Goal: Task Accomplishment & Management: Use online tool/utility

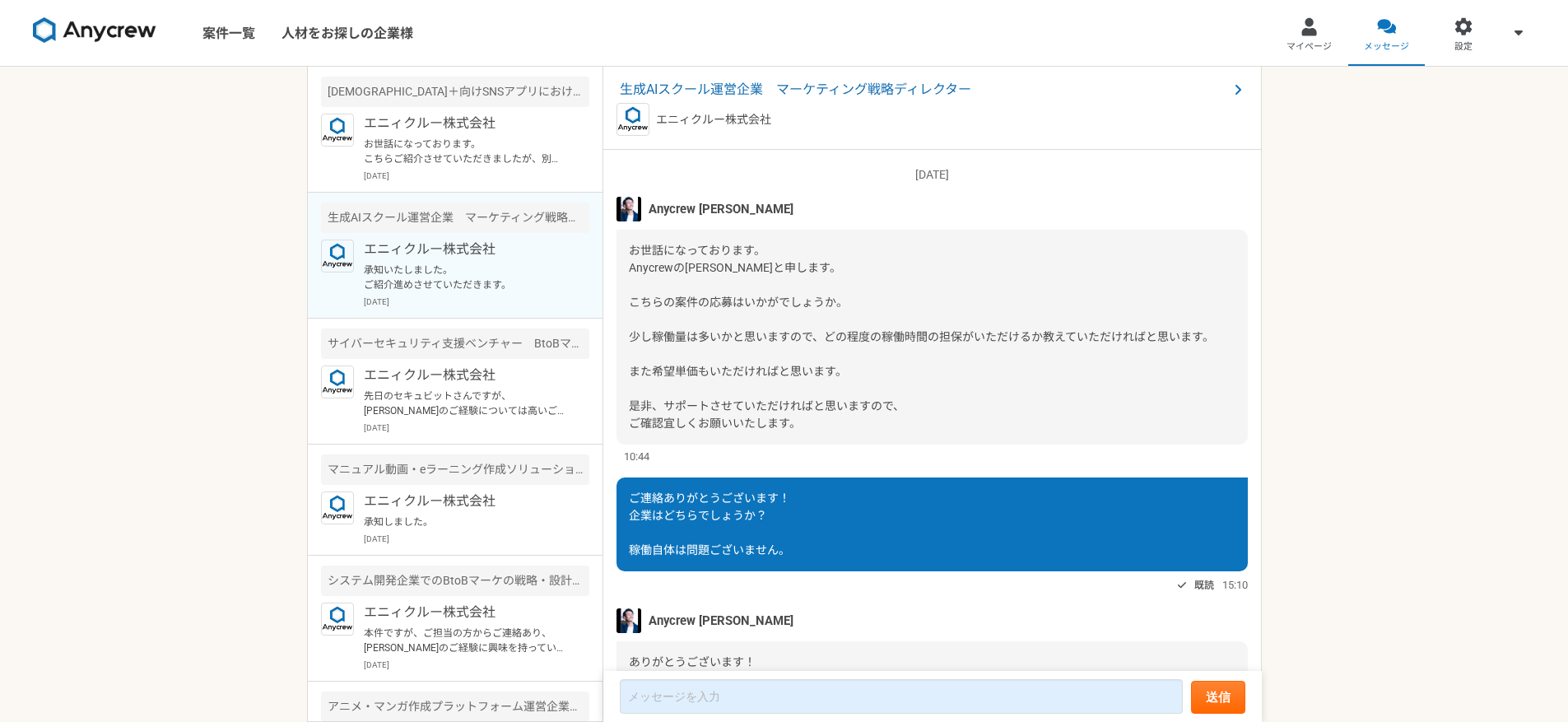
scroll to position [435, 0]
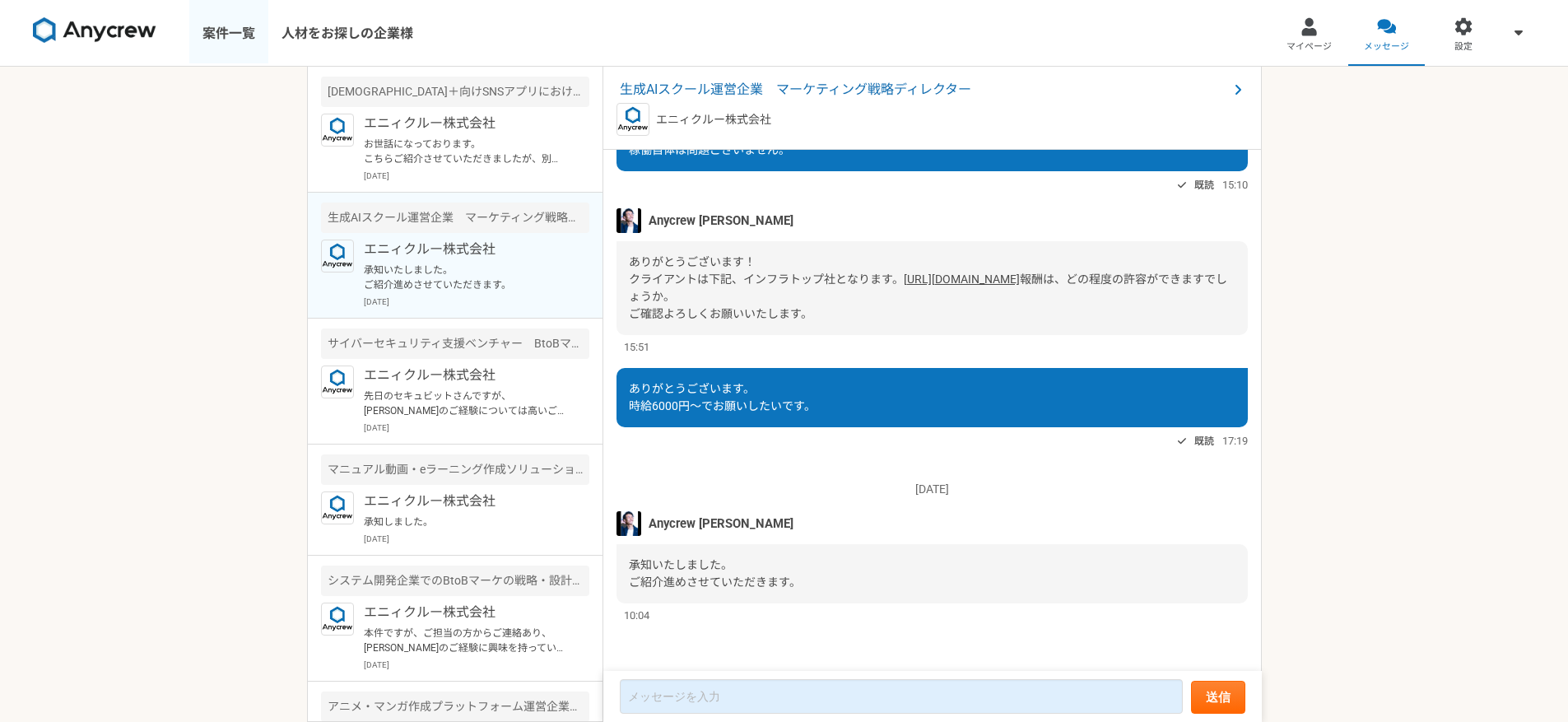
click at [198, 28] on link "案件一覧" at bounding box center [228, 32] width 79 height 66
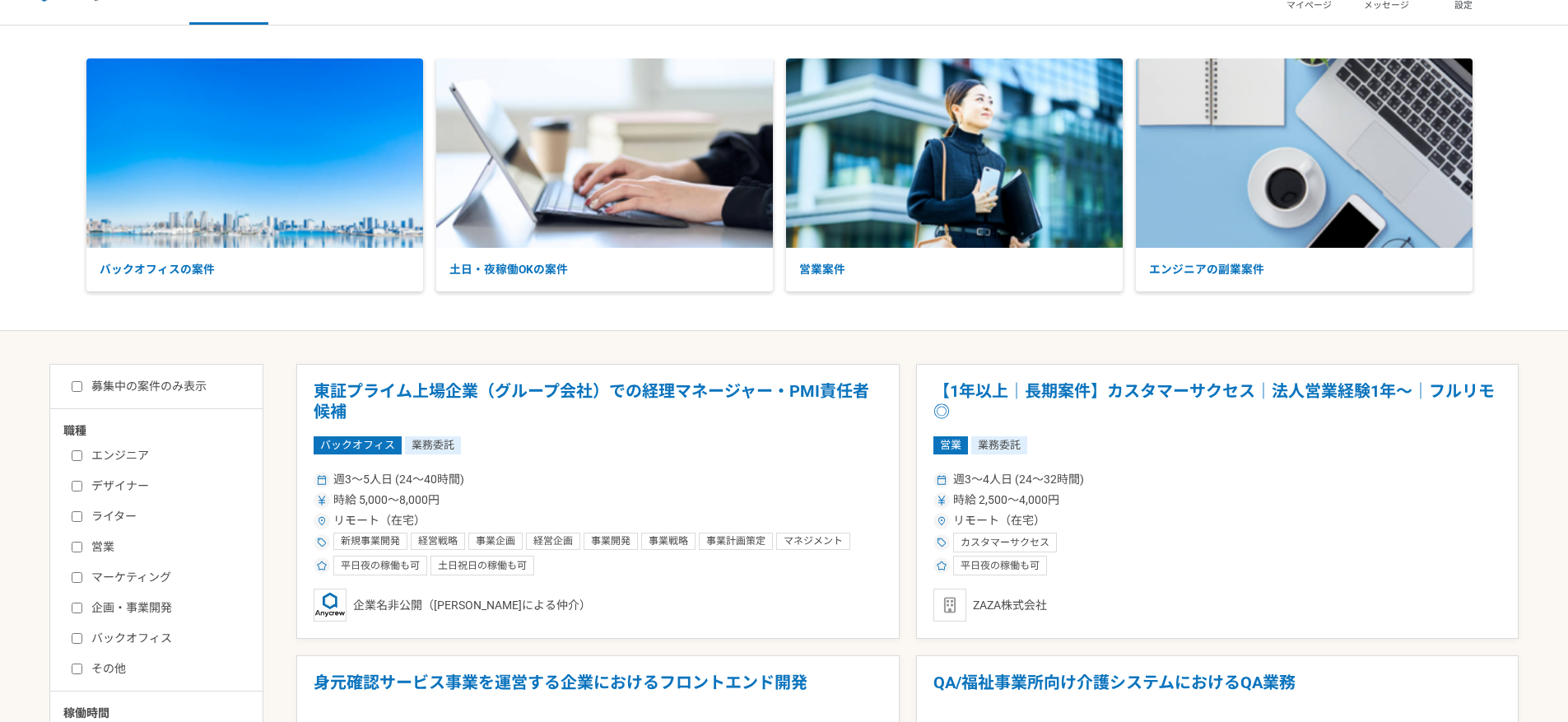
scroll to position [89, 0]
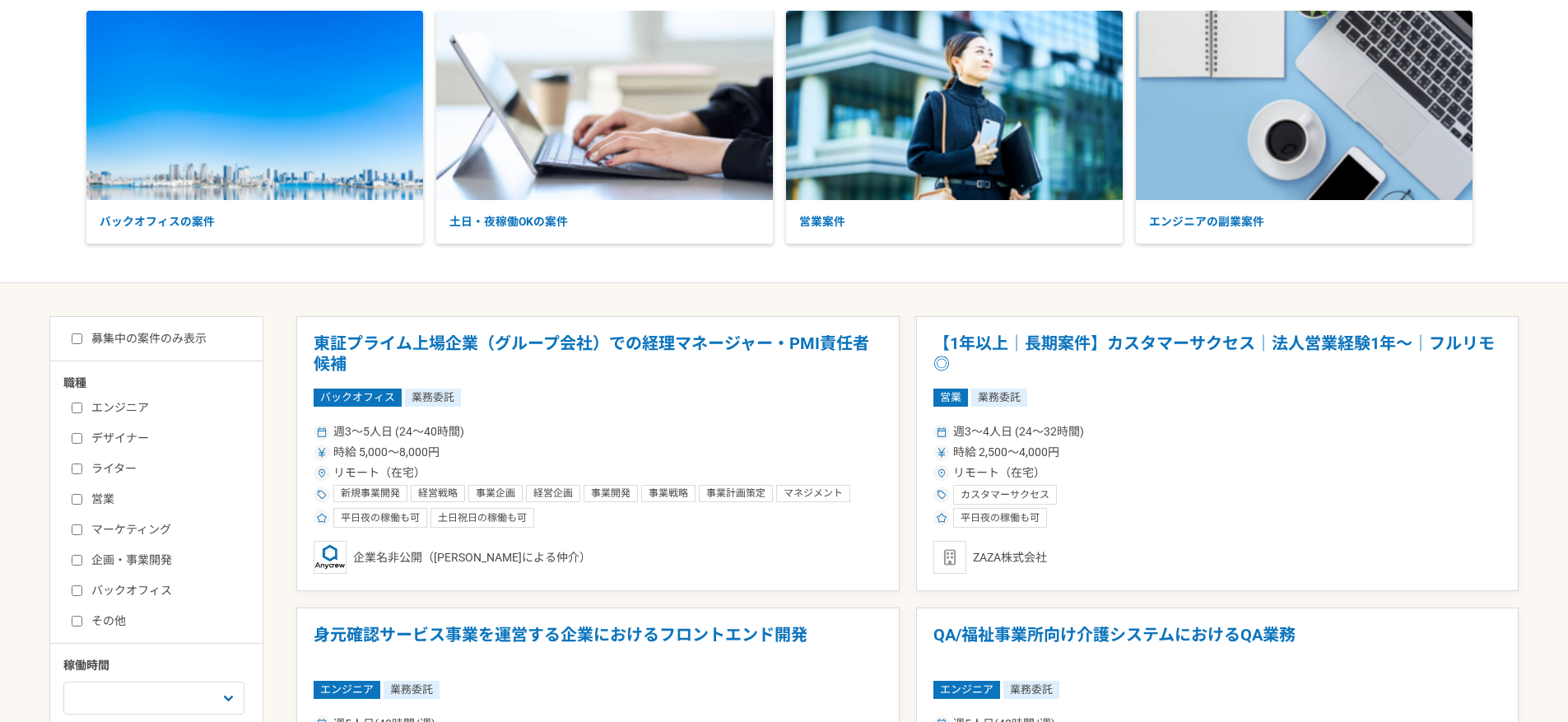
click at [123, 526] on label "マーケティング" at bounding box center [166, 529] width 189 height 18
click at [82, 526] on input "マーケティング" at bounding box center [77, 530] width 11 height 11
checkbox input "true"
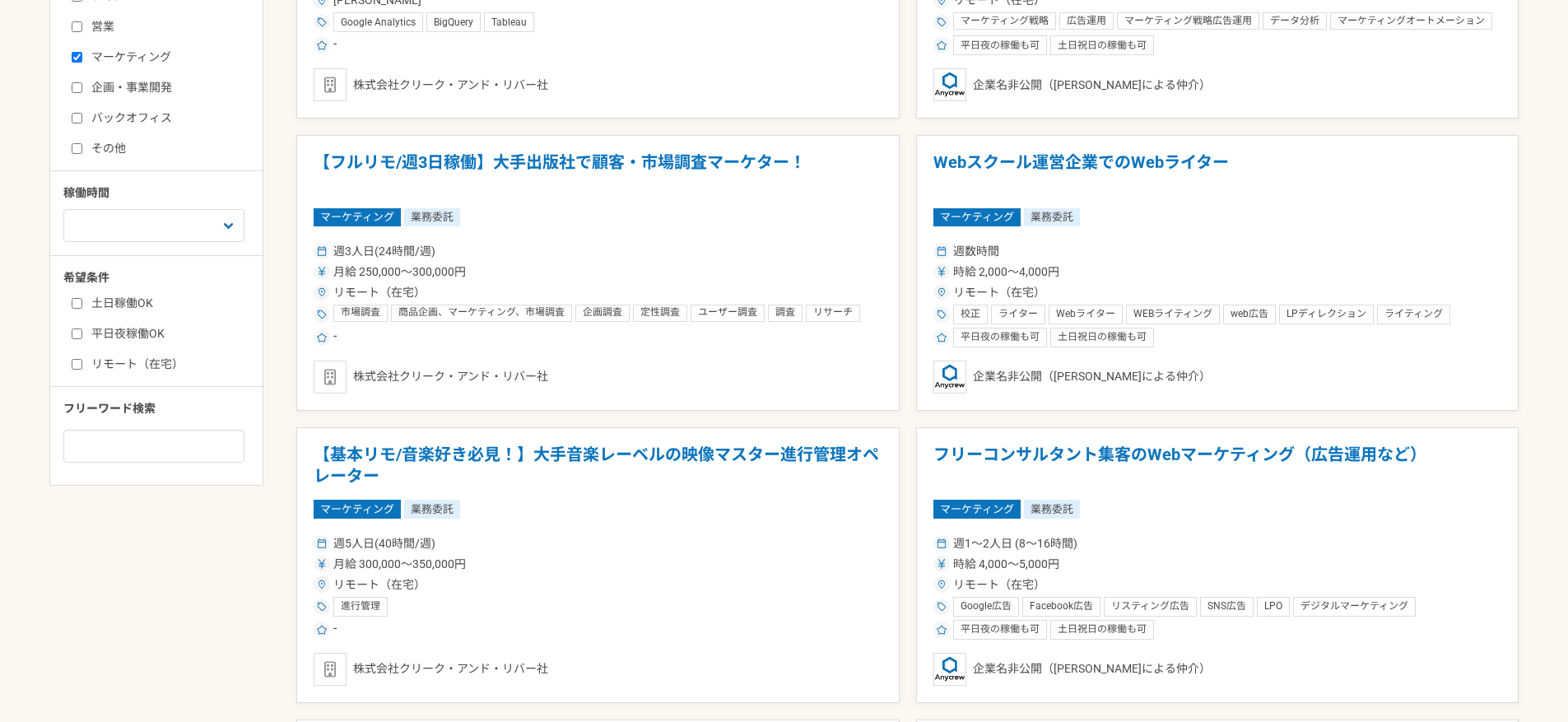
scroll to position [560, 0]
click at [121, 366] on label "リモート（在宅）" at bounding box center [166, 365] width 189 height 18
click at [82, 366] on input "リモート（在宅）" at bounding box center [77, 366] width 11 height 11
checkbox input "true"
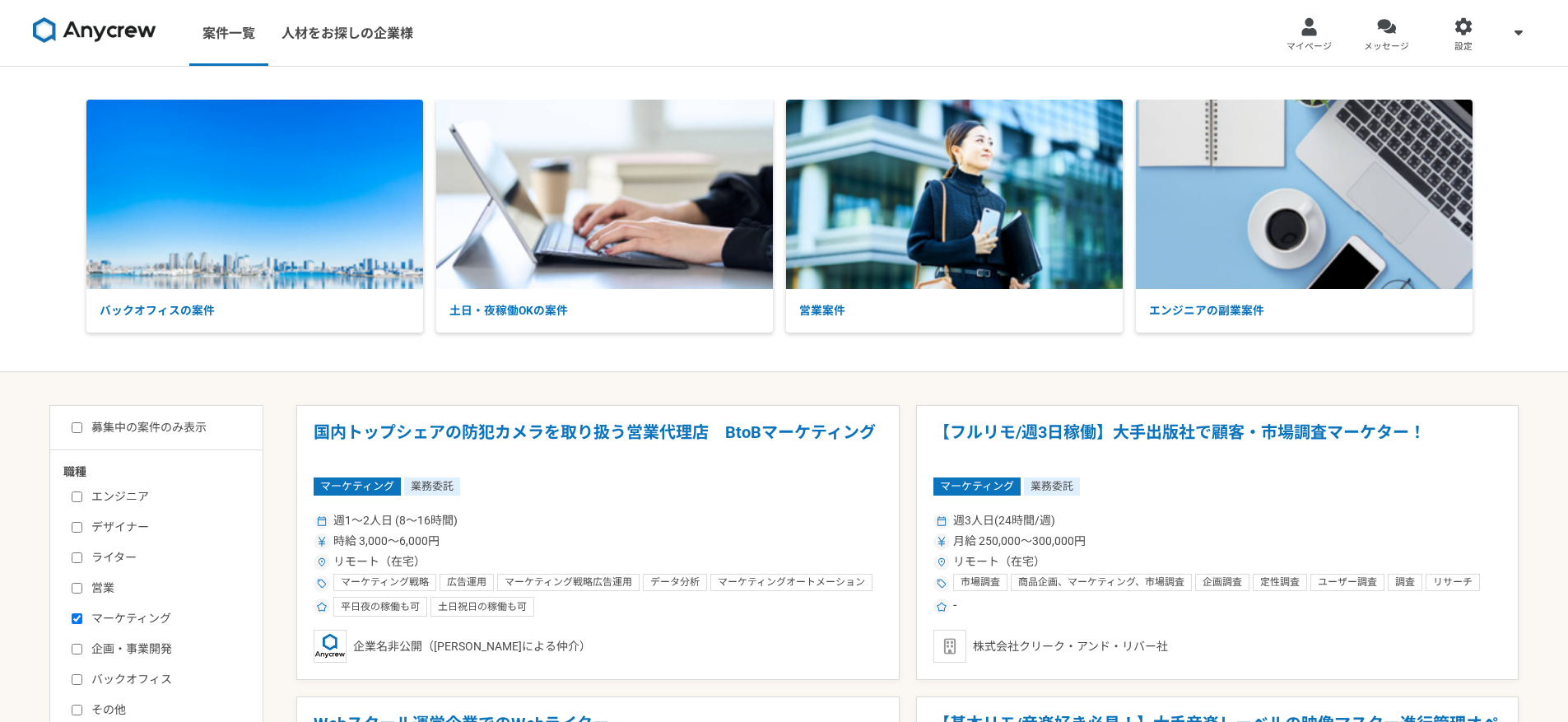
click at [165, 429] on label "募集中の案件のみ表示" at bounding box center [139, 427] width 135 height 18
click at [82, 429] on input "募集中の案件のみ表示" at bounding box center [77, 428] width 11 height 11
checkbox input "true"
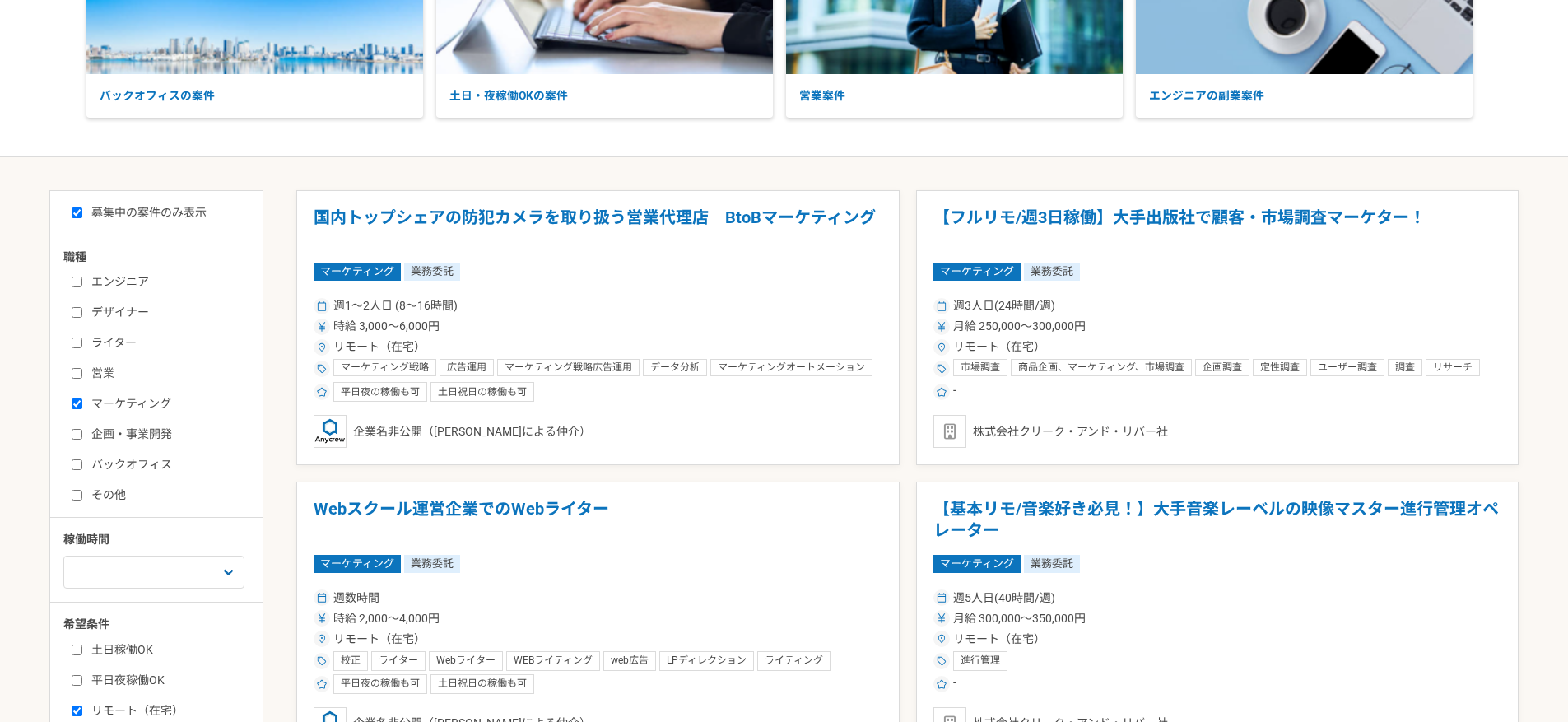
scroll to position [1659, 0]
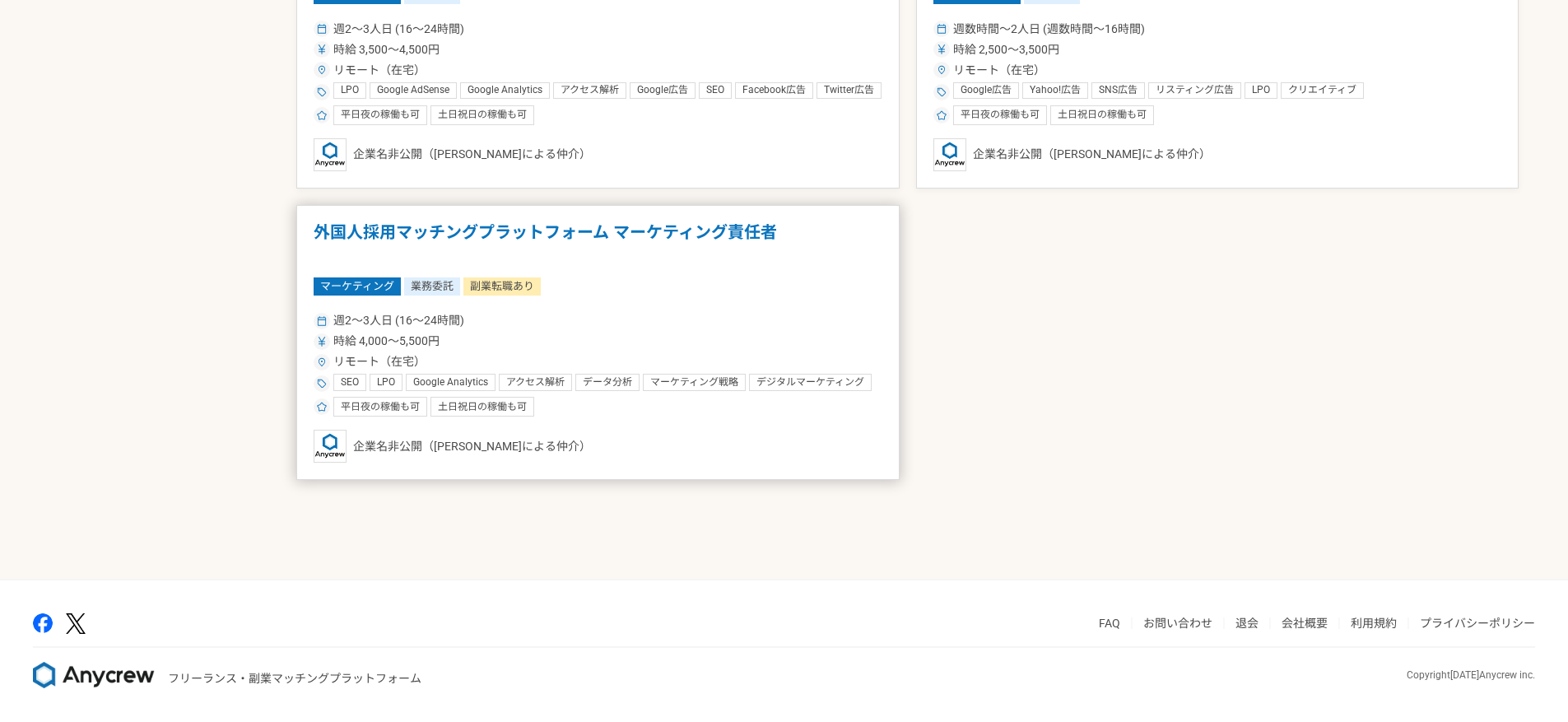
click at [563, 303] on article "外国人採用マッチングプラットフォーム マーケティング責任者 マーケティング 業務委託 副業転職あり 週2〜3人日 (16〜24時間) 時給 4,000〜5,5…" at bounding box center [598, 342] width 603 height 275
